Goal: Task Accomplishment & Management: Manage account settings

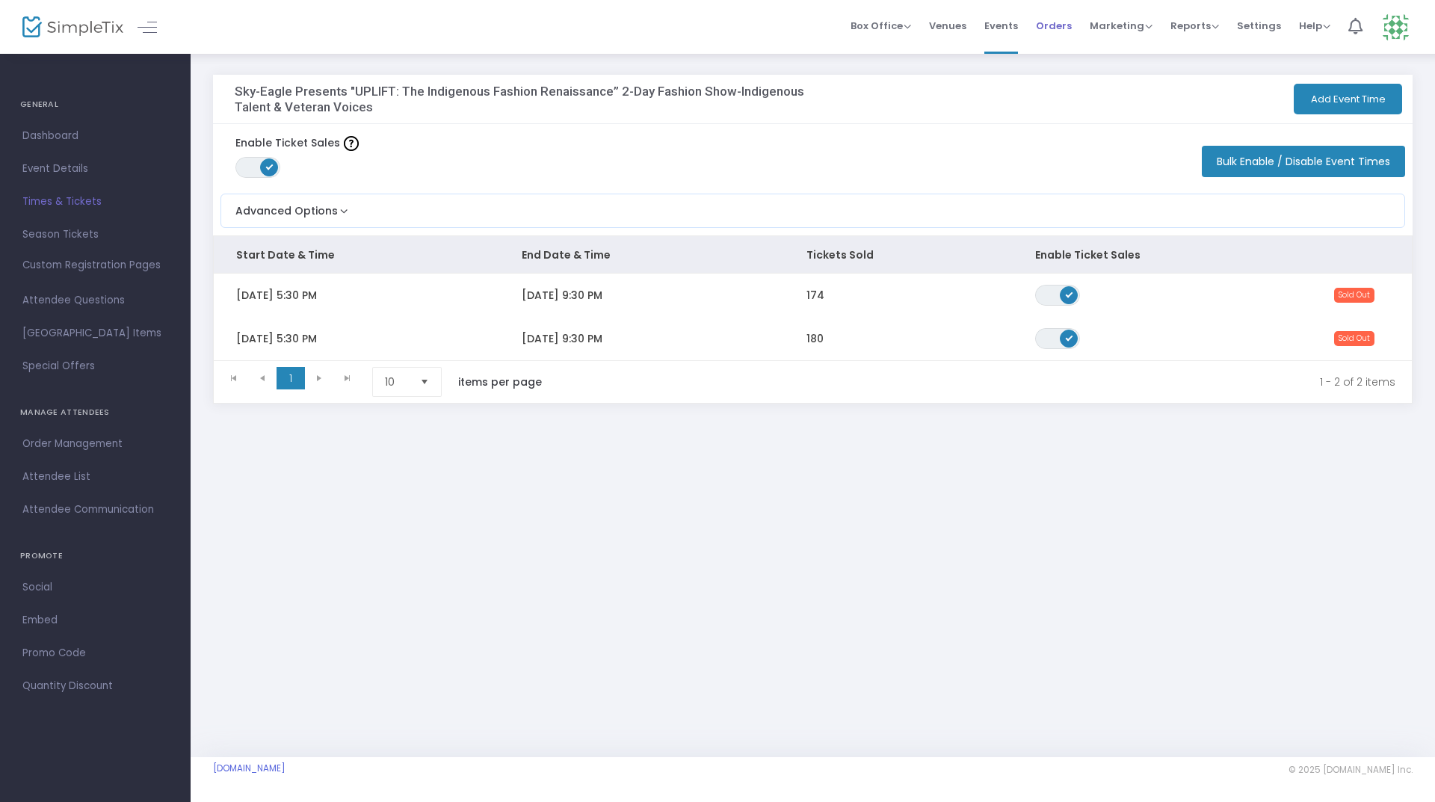
click at [1062, 31] on span "Orders" at bounding box center [1054, 26] width 36 height 38
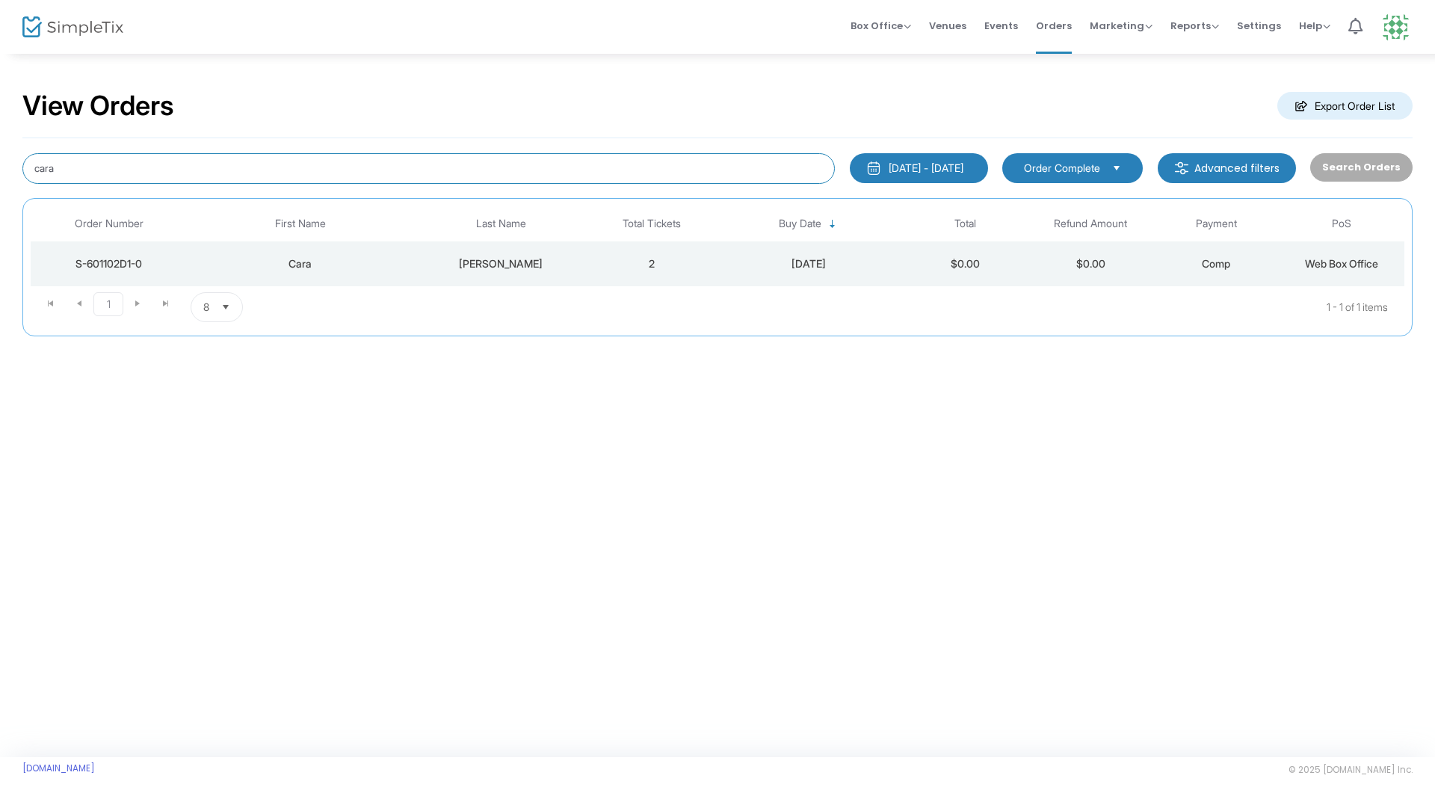
click at [67, 170] on input "cara" at bounding box center [428, 168] width 813 height 31
type input "[PERSON_NAME]"
click at [447, 273] on td "[PERSON_NAME] MEDIA" at bounding box center [501, 263] width 176 height 45
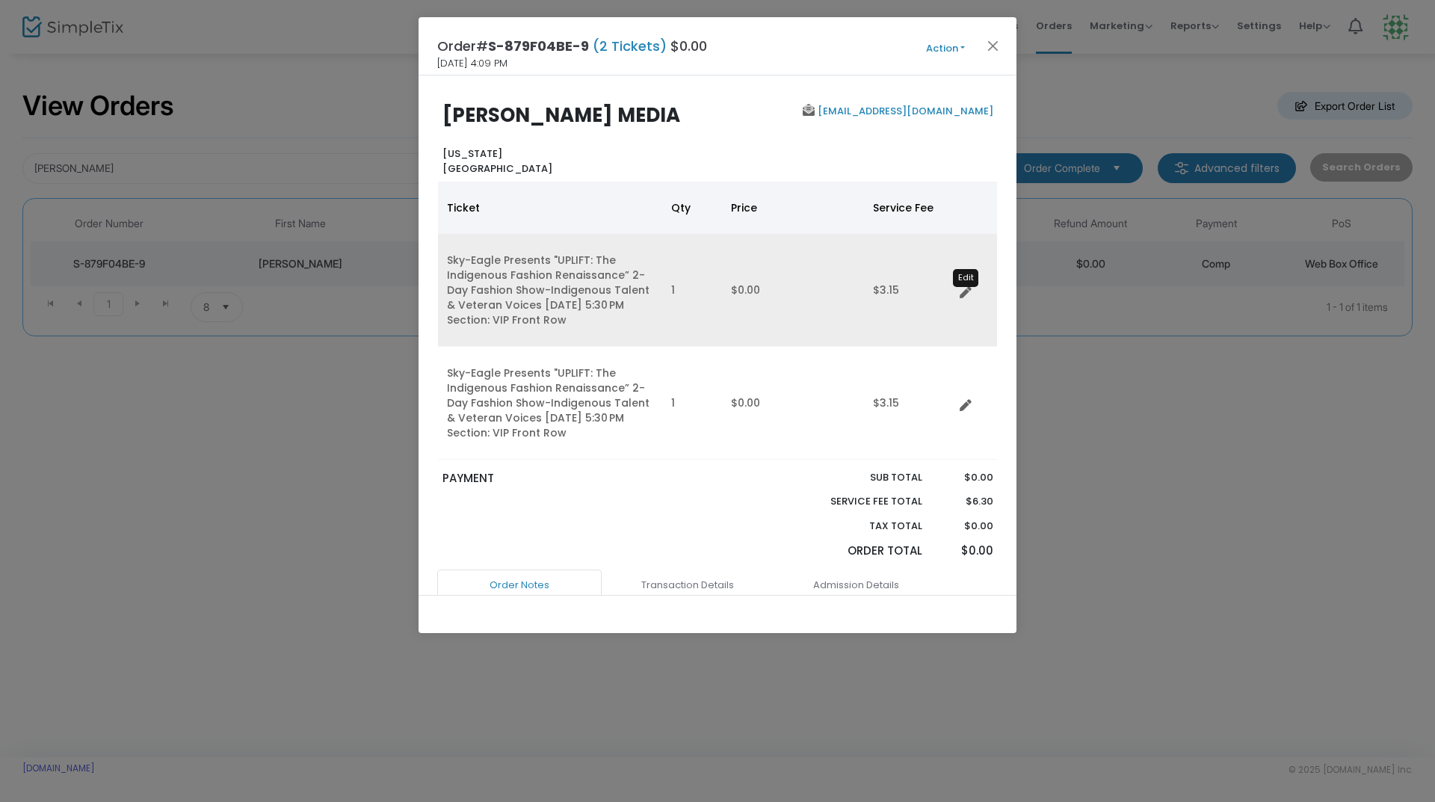
click at [963, 292] on icon "Data table" at bounding box center [966, 293] width 12 height 12
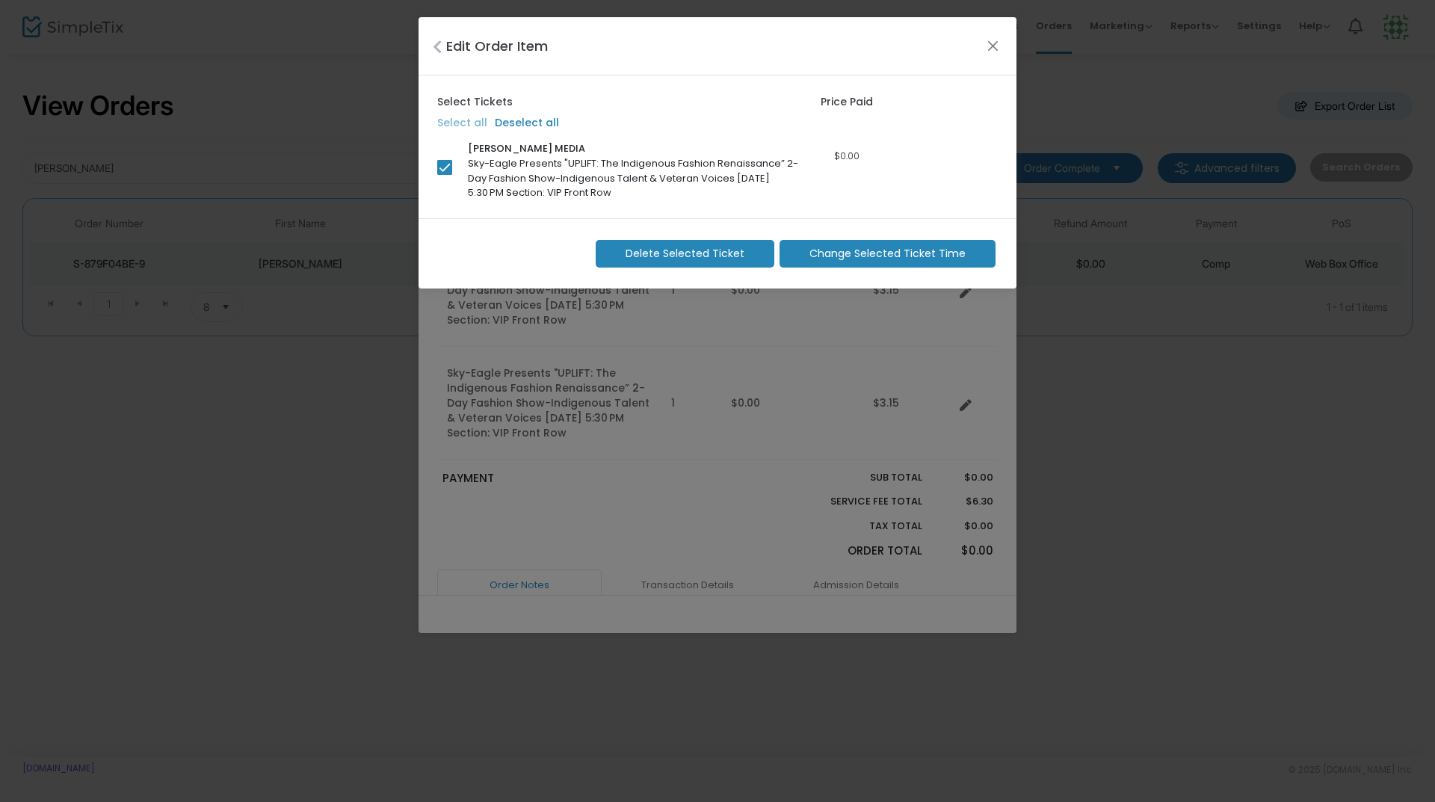
click at [702, 254] on span "Delete Selected Ticket" at bounding box center [685, 254] width 119 height 16
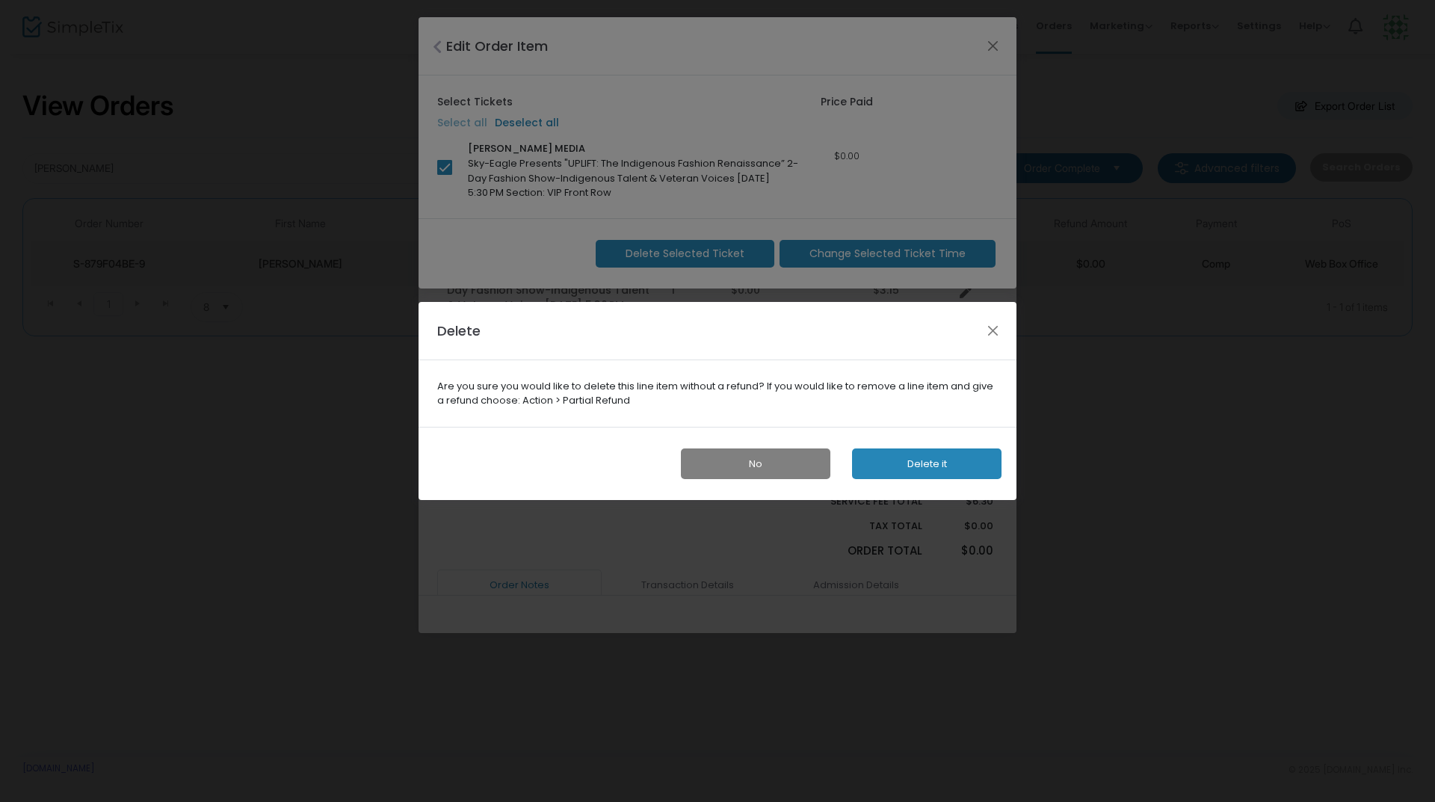
click at [900, 466] on button "Delete it" at bounding box center [927, 464] width 150 height 31
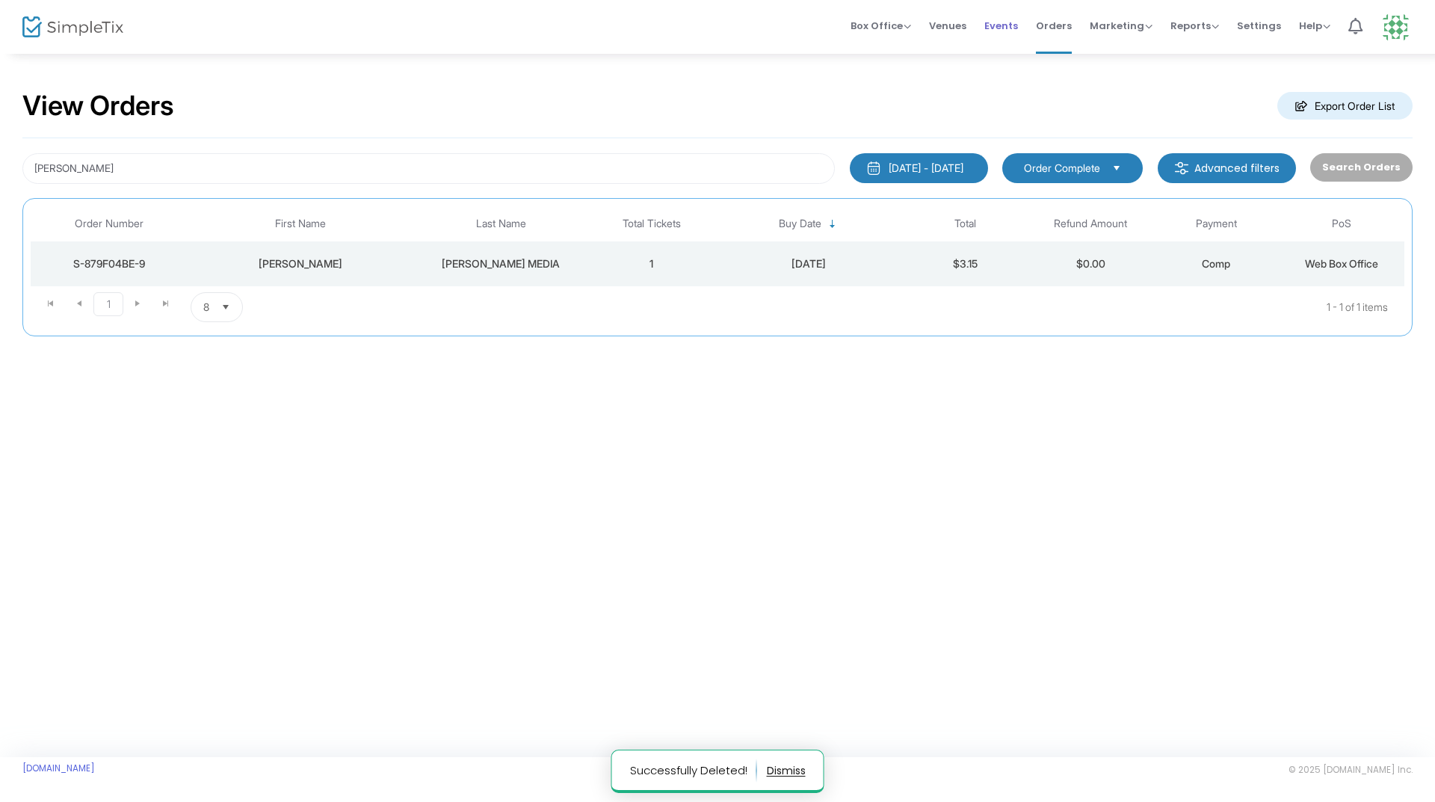
click at [1005, 22] on span "Events" at bounding box center [1002, 26] width 34 height 38
